Goal: Communication & Community: Answer question/provide support

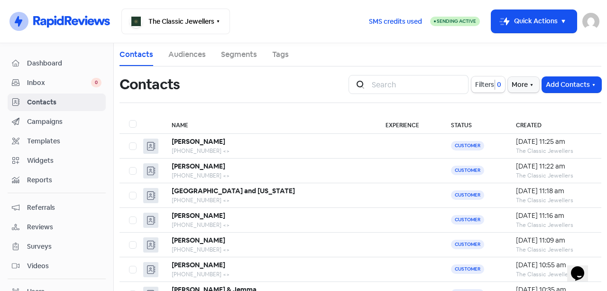
click at [561, 78] on button "Add Contacts" at bounding box center [571, 85] width 59 height 16
click at [516, 119] on button "Import contact (basic)" at bounding box center [545, 124] width 110 height 19
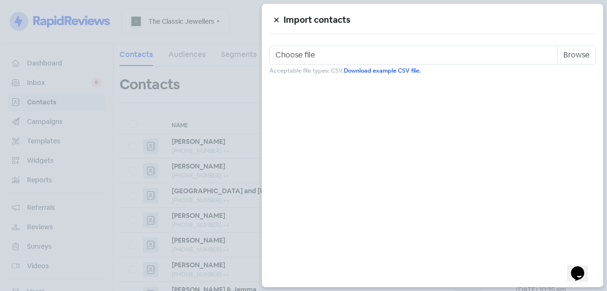
click at [221, 68] on div at bounding box center [303, 145] width 607 height 291
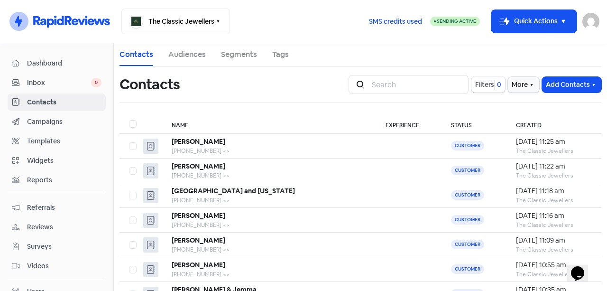
click at [575, 85] on button "Add Contacts" at bounding box center [571, 85] width 59 height 16
click at [529, 102] on button "Add a contact" at bounding box center [545, 105] width 110 height 19
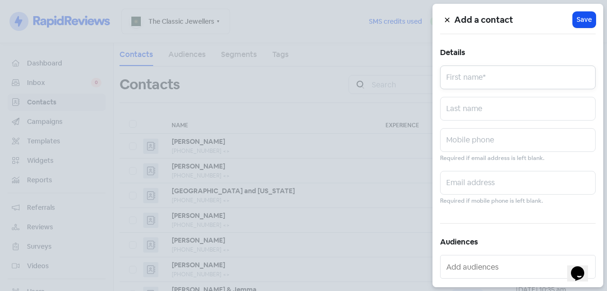
click at [496, 72] on input "text" at bounding box center [518, 77] width 156 height 24
type input "[PERSON_NAME]"
click at [532, 102] on input "text" at bounding box center [518, 109] width 156 height 24
type input "[PERSON_NAME]"
click at [520, 143] on input "text" at bounding box center [518, 140] width 156 height 24
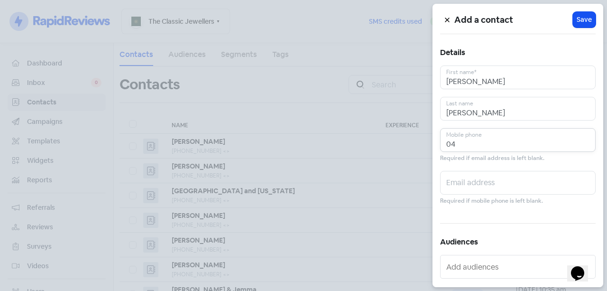
type input "0"
click at [461, 145] on input "0412238535" at bounding box center [518, 140] width 156 height 24
click at [450, 143] on input "0413238535" at bounding box center [518, 140] width 156 height 24
click at [457, 146] on input "0413238535" at bounding box center [518, 140] width 156 height 24
click at [463, 142] on input "0413238535" at bounding box center [518, 140] width 156 height 24
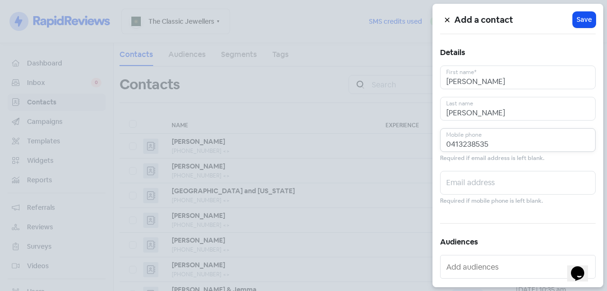
click at [468, 145] on input "0413238535" at bounding box center [518, 140] width 156 height 24
click at [470, 143] on input "0413238535" at bounding box center [518, 140] width 156 height 24
click at [474, 143] on input "0413238535" at bounding box center [518, 140] width 156 height 24
click at [481, 143] on input "0413238535" at bounding box center [518, 140] width 156 height 24
click at [486, 142] on input "0413238535" at bounding box center [518, 140] width 156 height 24
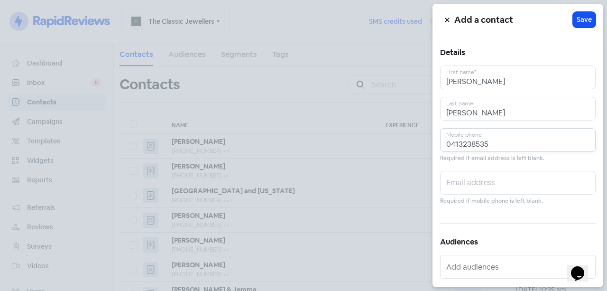
click at [496, 142] on input "0413238535" at bounding box center [518, 140] width 156 height 24
type input "0413238535"
click at [583, 11] on div "Add a contact Icon For Loading Save" at bounding box center [518, 19] width 156 height 17
click at [579, 14] on button "Icon For Loading Save" at bounding box center [584, 20] width 23 height 16
click at [579, 14] on div "Add a contact Icon For Loading Save" at bounding box center [518, 19] width 156 height 17
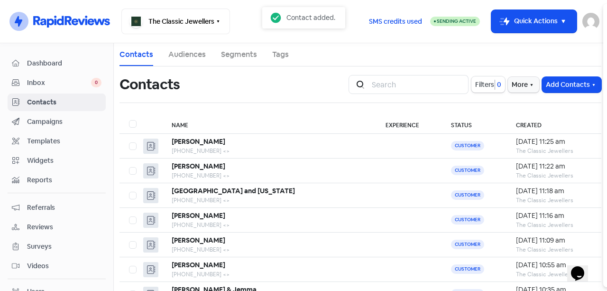
click at [579, 290] on div "Add a contact Icon For Loading Save Details [PERSON_NAME] First name* [PERSON_N…" at bounding box center [303, 291] width 607 height 0
click at [74, 82] on span "Inbox" at bounding box center [59, 83] width 64 height 10
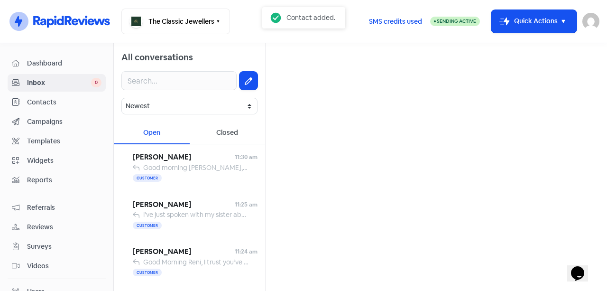
click at [249, 80] on button at bounding box center [248, 81] width 18 height 18
click at [245, 80] on icon at bounding box center [249, 81] width 8 height 8
click at [295, 61] on input "text" at bounding box center [436, 60] width 326 height 19
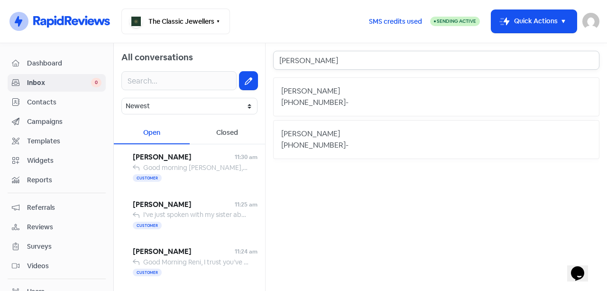
type input "[PERSON_NAME]"
click at [340, 99] on div "[PHONE_NUMBER] -" at bounding box center [436, 102] width 310 height 11
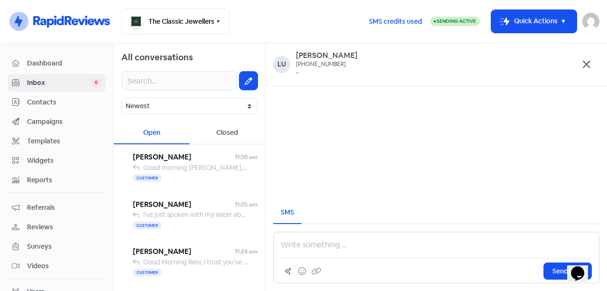
click at [330, 244] on p at bounding box center [436, 244] width 311 height 11
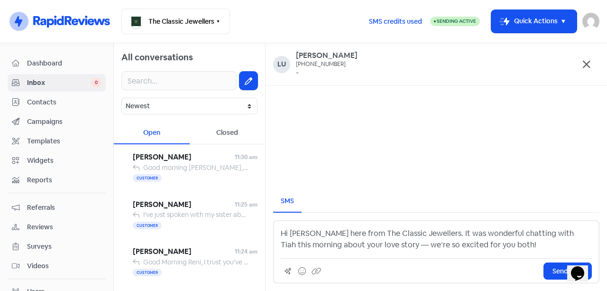
click at [347, 236] on p "Hi [PERSON_NAME] here from The Classic Jewellers. It was wonderful chatting wit…" at bounding box center [436, 239] width 311 height 23
drag, startPoint x: 404, startPoint y: 229, endPoint x: 455, endPoint y: 229, distance: 51.2
click at [405, 229] on p "Hi [PERSON_NAME] here from The Classic Jewellers. It was wonderful chatting wit…" at bounding box center [436, 239] width 311 height 23
click at [461, 229] on p "Hi [PERSON_NAME] here from The Classic Jewellers. It was wonderful chatting wit…" at bounding box center [436, 239] width 311 height 23
click at [486, 231] on p "Hi [PERSON_NAME] here from The Classic Jewellers. It was wonderful chatting wit…" at bounding box center [436, 239] width 311 height 23
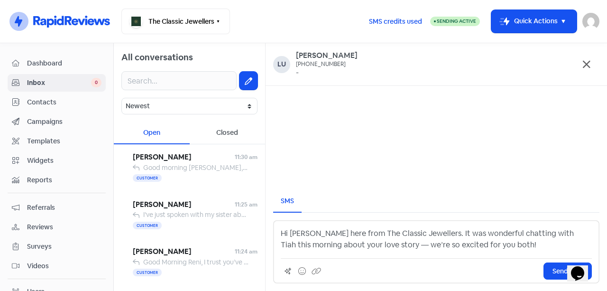
click at [511, 232] on p "Hi [PERSON_NAME] here from The Classic Jewellers. It was wonderful chatting wit…" at bounding box center [436, 239] width 311 height 23
click at [537, 232] on p "Hi [PERSON_NAME] here from The Classic Jewellers. It was wonderful chatting wit…" at bounding box center [436, 239] width 311 height 23
click at [568, 232] on p "Hi [PERSON_NAME] here from The Classic Jewellers. It was wonderful chatting wit…" at bounding box center [436, 239] width 311 height 23
click at [349, 250] on div "Hi [PERSON_NAME] here from The Classic Jewellers. It was wonderful chatting wit…" at bounding box center [436, 251] width 326 height 63
click at [396, 245] on p "Hi [PERSON_NAME] here from The Classic Jewellers. It was wonderful chatting wit…" at bounding box center [436, 239] width 311 height 23
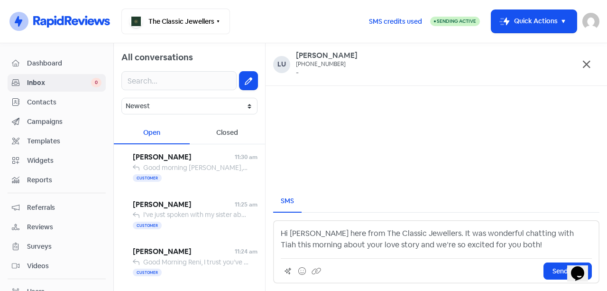
click at [514, 241] on p "Hi [PERSON_NAME] here from The Classic Jewellers. It was wonderful chatting wit…" at bounding box center [436, 239] width 311 height 23
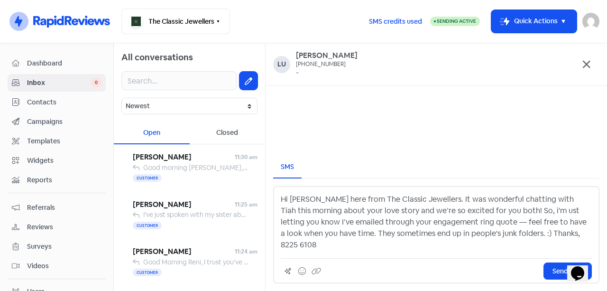
click at [544, 235] on p "Hi [PERSON_NAME] here from The Classic Jewellers. It was wonderful chatting wit…" at bounding box center [436, 221] width 311 height 57
drag, startPoint x: 515, startPoint y: 235, endPoint x: 490, endPoint y: 232, distance: 25.3
click at [514, 235] on p "Hi [PERSON_NAME] here from The Classic Jewellers. It was wonderful chatting wit…" at bounding box center [436, 221] width 311 height 57
click at [487, 231] on p "Hi [PERSON_NAME] here from The Classic Jewellers. It was wonderful chatting wit…" at bounding box center [436, 221] width 311 height 57
click at [530, 222] on p "Hi [PERSON_NAME] here from The Classic Jewellers. It was wonderful chatting wit…" at bounding box center [436, 221] width 311 height 57
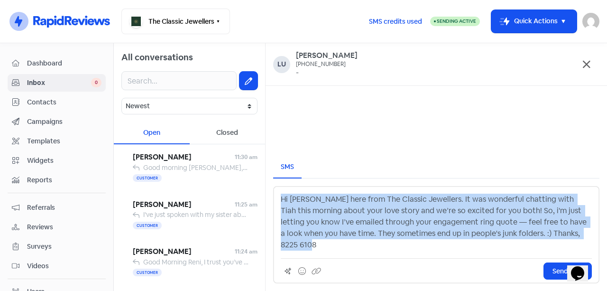
drag, startPoint x: 573, startPoint y: 245, endPoint x: 248, endPoint y: 206, distance: 326.6
click at [248, 206] on div "All conversations Newest Unread Read Flagged Unflagged Open Closed [PERSON_NAME…" at bounding box center [360, 167] width 493 height 248
copy p "Hi [PERSON_NAME] here from The Classic Jewellers. It was wonderful chatting wit…"
click at [413, 244] on p "Hi [PERSON_NAME] here from The Classic Jewellers. It was wonderful chatting wit…" at bounding box center [436, 221] width 311 height 57
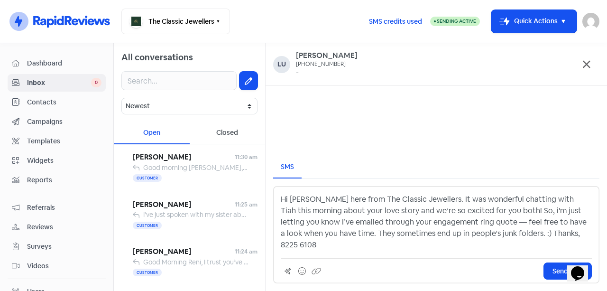
click at [477, 233] on p "Hi [PERSON_NAME] here from The Classic Jewellers. It was wonderful chatting wit…" at bounding box center [436, 221] width 311 height 57
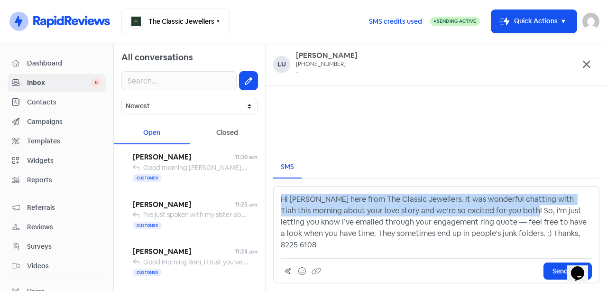
drag, startPoint x: 504, startPoint y: 223, endPoint x: 264, endPoint y: 199, distance: 241.1
click at [263, 199] on div "All conversations Newest Unread Read Flagged Unflagged Open Closed [PERSON_NAME…" at bounding box center [360, 167] width 493 height 248
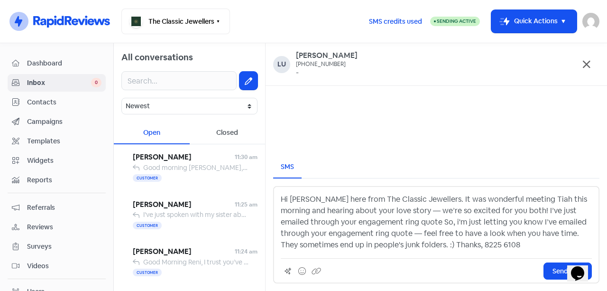
click at [439, 210] on p "Hi [PERSON_NAME] here from The Classic Jewellers. It was wonderful meeting Tiah…" at bounding box center [436, 221] width 311 height 57
click at [558, 202] on p "Hi [PERSON_NAME] here from The Classic Jewellers. It was wonderful meeting Tiah…" at bounding box center [436, 221] width 311 height 57
click at [537, 210] on p "Hi [PERSON_NAME] here from The Classic Jewellers. It was wonderful meeting Tiah…" at bounding box center [436, 221] width 311 height 57
click at [308, 224] on p "Hi [PERSON_NAME] here from The Classic Jewellers. It was wonderful meeting Tiah…" at bounding box center [436, 221] width 311 height 57
click at [328, 221] on p "Hi [PERSON_NAME] here from The Classic Jewellers. It was wonderful meeting Tiah…" at bounding box center [436, 221] width 311 height 57
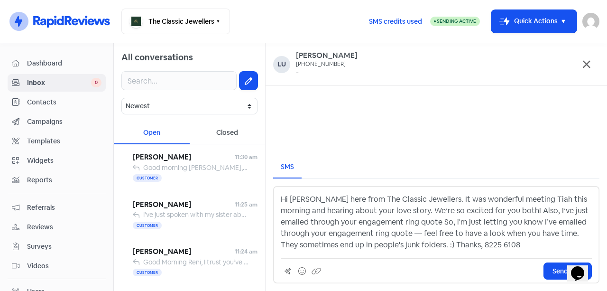
click at [338, 219] on p "Hi [PERSON_NAME] here from The Classic Jewellers. It was wonderful meeting Tiah…" at bounding box center [436, 221] width 311 height 57
click at [368, 217] on p "Hi [PERSON_NAME] here from The Classic Jewellers. It was wonderful meeting Tiah…" at bounding box center [436, 221] width 311 height 57
click at [394, 215] on p "Hi [PERSON_NAME] here from The Classic Jewellers. It was wonderful meeting Tiah…" at bounding box center [436, 221] width 311 height 57
click at [407, 218] on p "Hi [PERSON_NAME] here from The Classic Jewellers. It was wonderful meeting Tiah…" at bounding box center [436, 221] width 311 height 57
click at [440, 220] on p "Hi [PERSON_NAME] here from The Classic Jewellers. It was wonderful meeting Tiah…" at bounding box center [436, 221] width 311 height 57
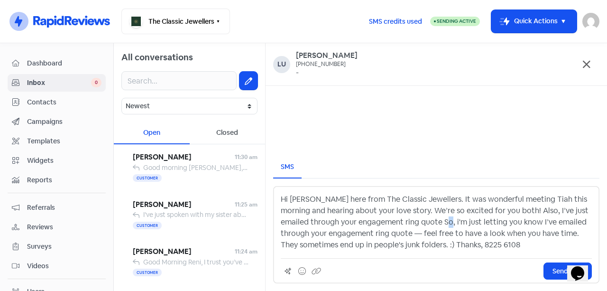
click at [451, 220] on p "Hi [PERSON_NAME] here from The Classic Jewellers. It was wonderful meeting Tiah…" at bounding box center [436, 221] width 311 height 57
click at [465, 222] on p "Hi [PERSON_NAME] here from The Classic Jewellers. It was wonderful meeting Tiah…" at bounding box center [436, 221] width 311 height 57
click at [459, 223] on p "Hi [PERSON_NAME] here from The Classic Jewellers. It was wonderful meeting Tiah…" at bounding box center [436, 221] width 311 height 57
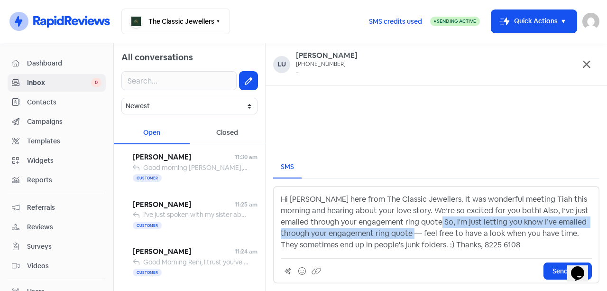
drag, startPoint x: 441, startPoint y: 222, endPoint x: 418, endPoint y: 233, distance: 26.3
click at [418, 233] on p "Hi [PERSON_NAME] here from The Classic Jewellers. It was wonderful meeting Tiah…" at bounding box center [436, 221] width 311 height 57
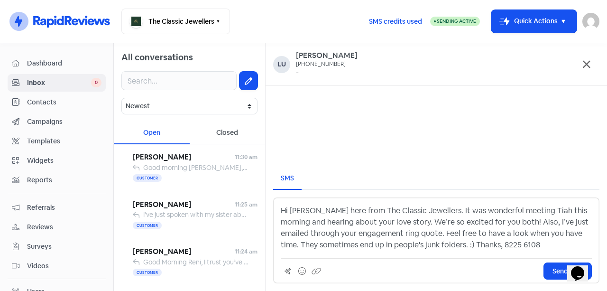
click at [493, 229] on p "Hi [PERSON_NAME] here from The Classic Jewellers. It was wonderful meeting Tiah…" at bounding box center [436, 228] width 311 height 46
click at [508, 228] on p "Hi [PERSON_NAME] here from The Classic Jewellers. It was wonderful meeting Tiah…" at bounding box center [436, 228] width 311 height 46
click at [526, 230] on p "Hi [PERSON_NAME] here from The Classic Jewellers. It was wonderful meeting Tiah…" at bounding box center [436, 228] width 311 height 46
drag, startPoint x: 553, startPoint y: 230, endPoint x: 559, endPoint y: 231, distance: 5.7
click at [554, 230] on p "Hi [PERSON_NAME] here from The Classic Jewellers. It was wonderful meeting Tiah…" at bounding box center [436, 228] width 311 height 46
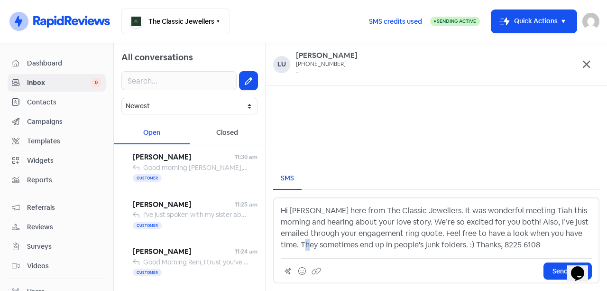
click at [312, 244] on p "Hi [PERSON_NAME] here from The Classic Jewellers. It was wonderful meeting Tiah…" at bounding box center [436, 228] width 311 height 46
click at [356, 239] on p "Hi [PERSON_NAME] here from The Classic Jewellers. It was wonderful meeting Tiah…" at bounding box center [436, 228] width 311 height 46
click at [473, 241] on p "Hi [PERSON_NAME] here from The Classic Jewellers. It was wonderful meeting Tiah…" at bounding box center [436, 228] width 311 height 46
click at [301, 271] on icon at bounding box center [302, 271] width 8 height 8
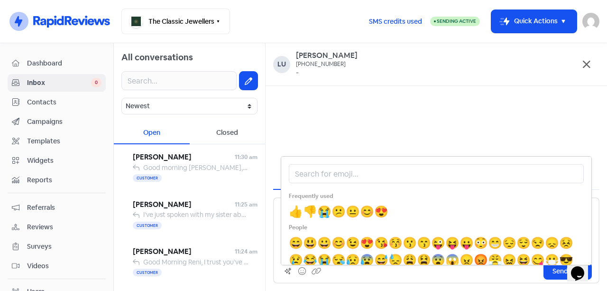
click at [374, 210] on span "😊" at bounding box center [367, 211] width 14 height 15
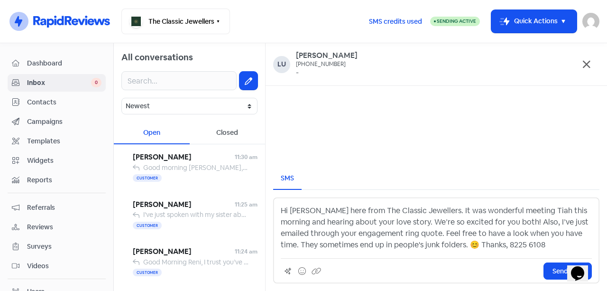
click at [562, 265] on button "Send SMS" at bounding box center [567, 270] width 48 height 17
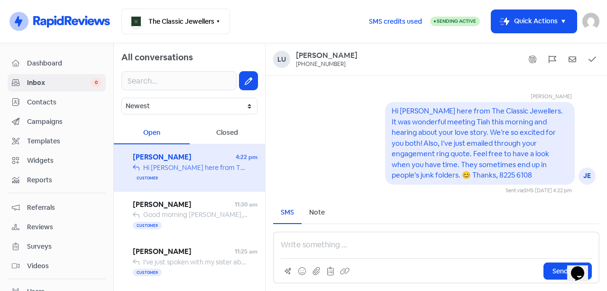
click at [441, 148] on div "Hi [PERSON_NAME] here from The Classic Jewellers. It was wonderful meeting Tiah…" at bounding box center [480, 143] width 176 height 75
click at [473, 147] on pre "Hi [PERSON_NAME] here from The Classic Jewellers. It was wonderful meeting Tiah…" at bounding box center [478, 142] width 173 height 73
click at [502, 145] on pre "Hi [PERSON_NAME] here from The Classic Jewellers. It was wonderful meeting Tiah…" at bounding box center [478, 142] width 173 height 73
click at [512, 144] on pre "Hi [PERSON_NAME] here from The Classic Jewellers. It was wonderful meeting Tiah…" at bounding box center [478, 142] width 173 height 73
drag, startPoint x: 535, startPoint y: 140, endPoint x: 559, endPoint y: 142, distance: 23.8
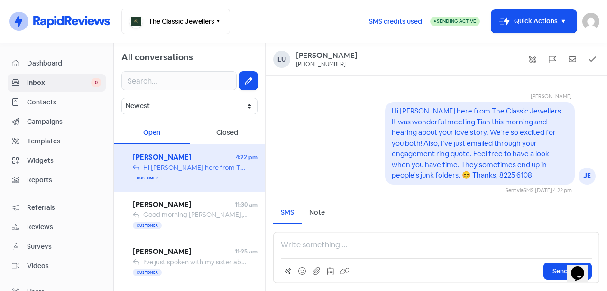
click at [538, 141] on pre "Hi [PERSON_NAME] here from The Classic Jewellers. It was wonderful meeting Tiah…" at bounding box center [478, 142] width 173 height 73
drag, startPoint x: 559, startPoint y: 142, endPoint x: 554, endPoint y: 144, distance: 4.9
click at [559, 142] on pre "Hi [PERSON_NAME] here from The Classic Jewellers. It was wonderful meeting Tiah…" at bounding box center [478, 142] width 173 height 73
click at [433, 159] on div "Hi [PERSON_NAME] here from The Classic Jewellers. It was wonderful meeting Tiah…" at bounding box center [480, 143] width 176 height 75
click at [433, 149] on pre "Hi [PERSON_NAME] here from The Classic Jewellers. It was wonderful meeting Tiah…" at bounding box center [478, 142] width 173 height 73
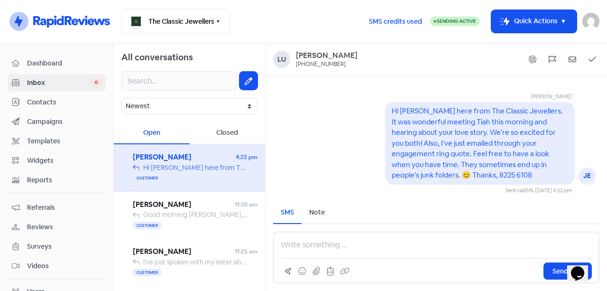
drag, startPoint x: 468, startPoint y: 145, endPoint x: 490, endPoint y: 146, distance: 21.4
click at [469, 146] on pre "Hi [PERSON_NAME] here from The Classic Jewellers. It was wonderful meeting Tiah…" at bounding box center [478, 142] width 173 height 73
click at [490, 146] on pre "Hi [PERSON_NAME] here from The Classic Jewellers. It was wonderful meeting Tiah…" at bounding box center [478, 142] width 173 height 73
click at [503, 150] on pre "Hi [PERSON_NAME] here from The Classic Jewellers. It was wonderful meeting Tiah…" at bounding box center [478, 142] width 173 height 73
click at [532, 150] on pre "Hi [PERSON_NAME] here from The Classic Jewellers. It was wonderful meeting Tiah…" at bounding box center [478, 142] width 173 height 73
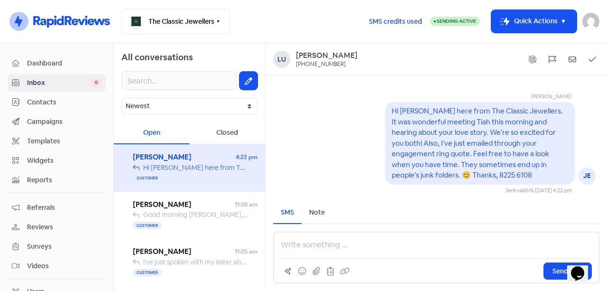
drag, startPoint x: 402, startPoint y: 163, endPoint x: 438, endPoint y: 159, distance: 36.2
click at [403, 163] on pre "Hi [PERSON_NAME] here from The Classic Jewellers. It was wonderful meeting Tiah…" at bounding box center [478, 142] width 173 height 73
drag, startPoint x: 438, startPoint y: 159, endPoint x: 464, endPoint y: 159, distance: 26.1
click at [442, 160] on div "Hi [PERSON_NAME] here from The Classic Jewellers. It was wonderful meeting Tiah…" at bounding box center [480, 143] width 176 height 75
click at [464, 159] on div "Hi [PERSON_NAME] here from The Classic Jewellers. It was wonderful meeting Tiah…" at bounding box center [480, 143] width 176 height 75
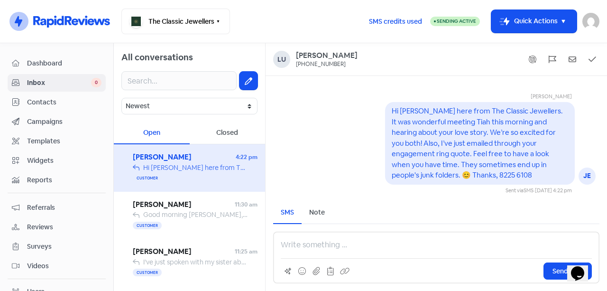
click at [473, 159] on div "Hi [PERSON_NAME] here from The Classic Jewellers. It was wonderful meeting Tiah…" at bounding box center [480, 143] width 176 height 75
click at [500, 165] on pre "Hi [PERSON_NAME] here from The Classic Jewellers. It was wonderful meeting Tiah…" at bounding box center [478, 142] width 173 height 73
click at [528, 164] on pre "Hi [PERSON_NAME] here from The Classic Jewellers. It was wonderful meeting Tiah…" at bounding box center [478, 142] width 173 height 73
click at [543, 163] on pre "Hi [PERSON_NAME] here from The Classic Jewellers. It was wonderful meeting Tiah…" at bounding box center [478, 142] width 173 height 73
click at [548, 167] on pre "Hi [PERSON_NAME] here from The Classic Jewellers. It was wonderful meeting Tiah…" at bounding box center [478, 142] width 173 height 73
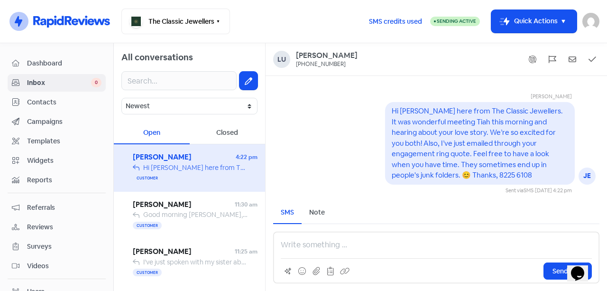
click at [381, 185] on div "[PERSON_NAME] JE Hi [PERSON_NAME] here from The Classic Jewellers. It was wonde…" at bounding box center [436, 135] width 341 height 117
